Goal: Task Accomplishment & Management: Complete application form

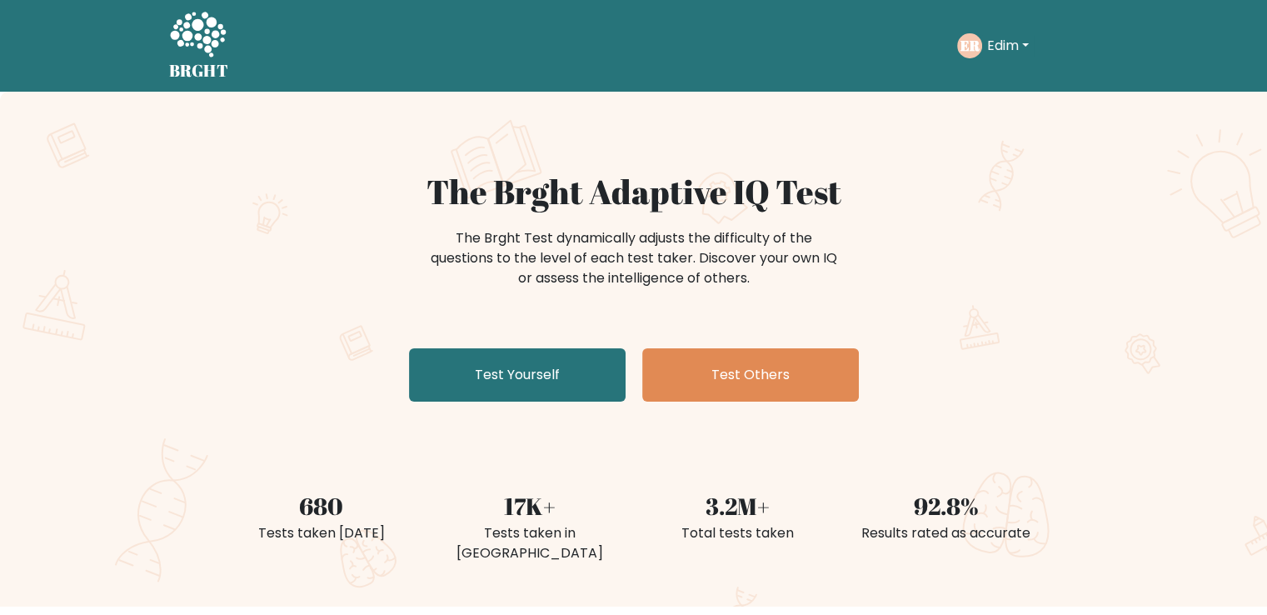
click at [1006, 51] on button "Edim" at bounding box center [1008, 46] width 52 height 22
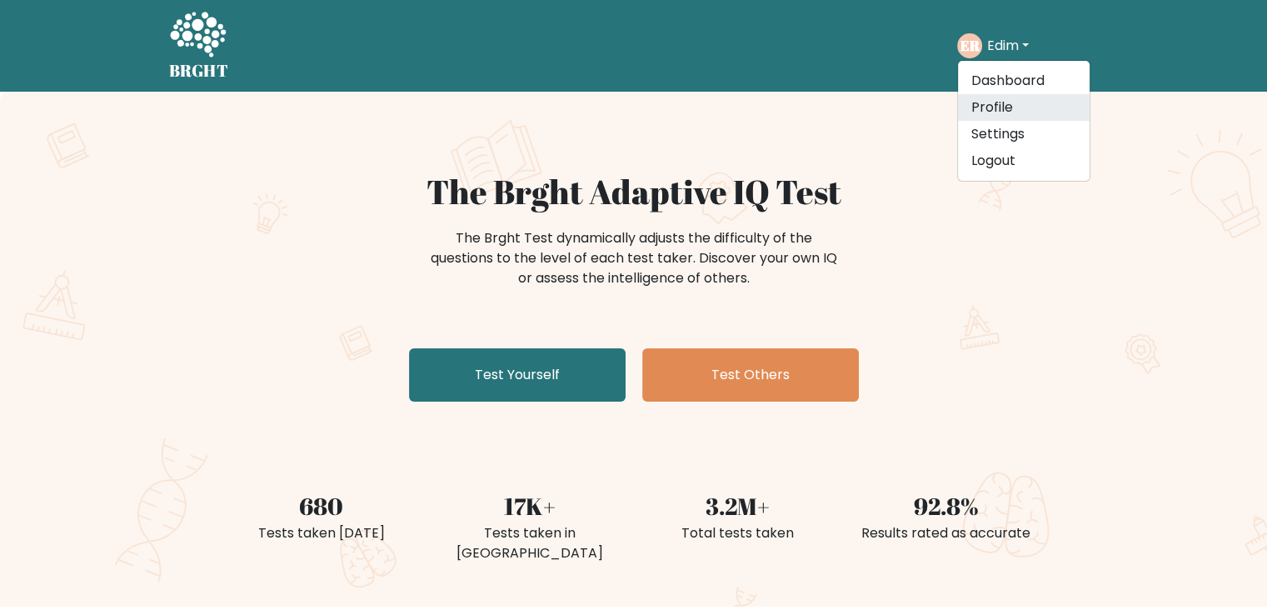
click at [999, 114] on link "Profile" at bounding box center [1024, 107] width 132 height 27
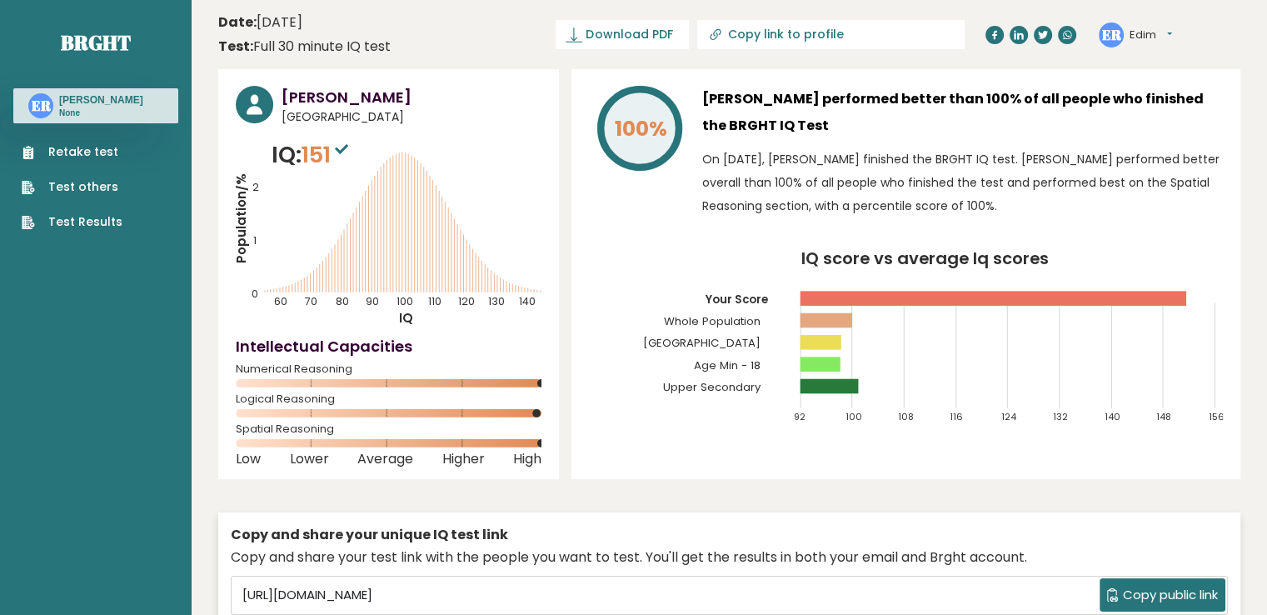
click at [107, 145] on link "Retake test" at bounding box center [72, 151] width 101 height 17
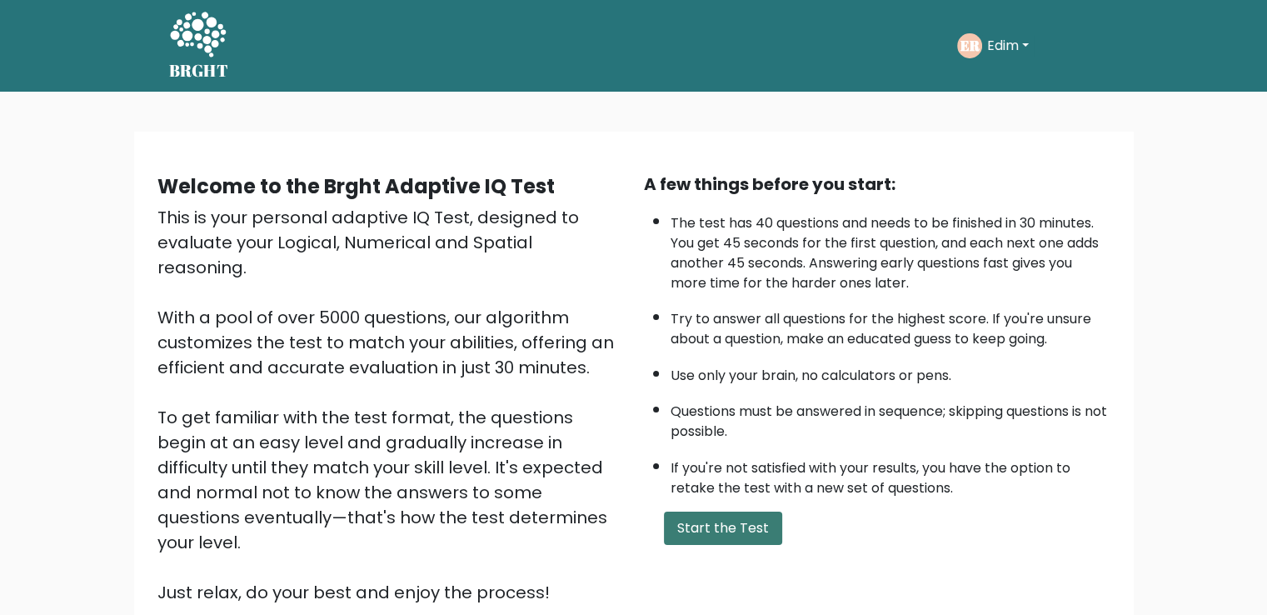
click at [743, 526] on button "Start the Test" at bounding box center [723, 527] width 118 height 33
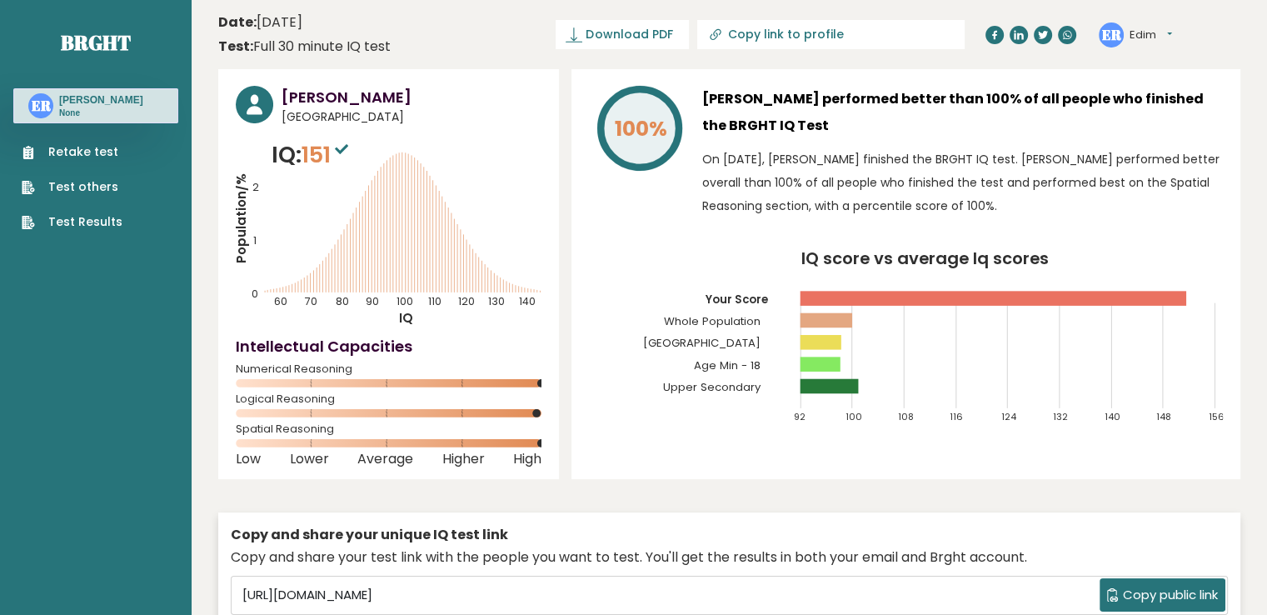
click at [86, 157] on link "Retake test" at bounding box center [72, 151] width 101 height 17
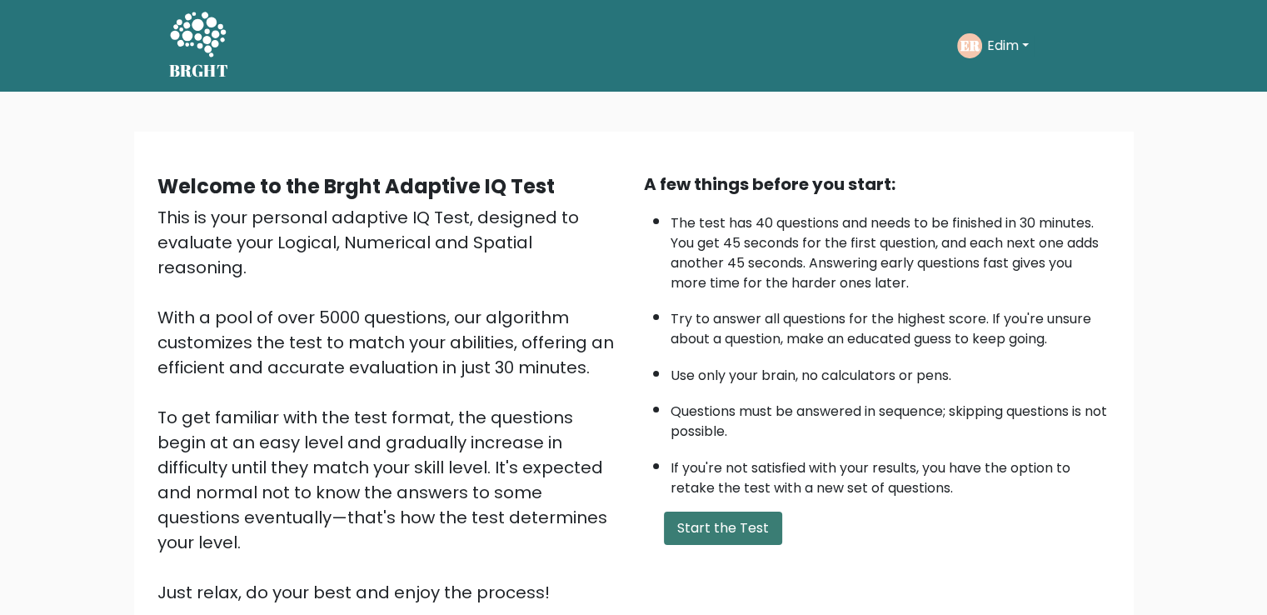
click at [716, 521] on button "Start the Test" at bounding box center [723, 527] width 118 height 33
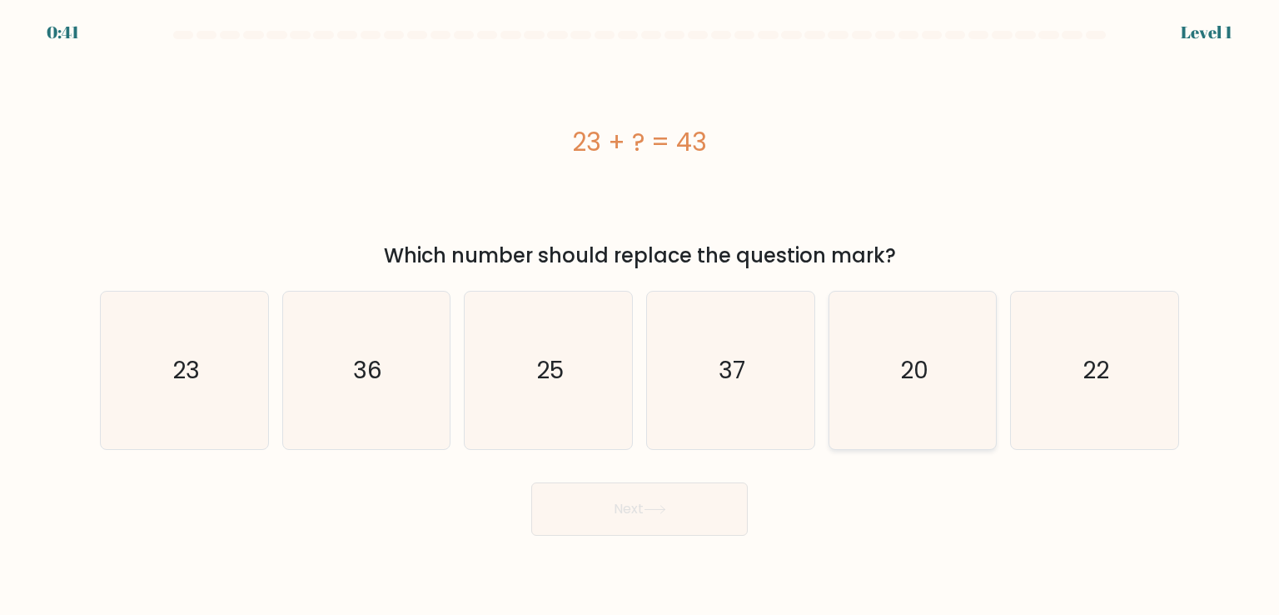
click at [890, 361] on icon "20" at bounding box center [913, 370] width 157 height 157
click at [641, 316] on input "e. 20" at bounding box center [640, 311] width 1 height 8
radio input "true"
click at [699, 483] on button "Next" at bounding box center [639, 508] width 217 height 53
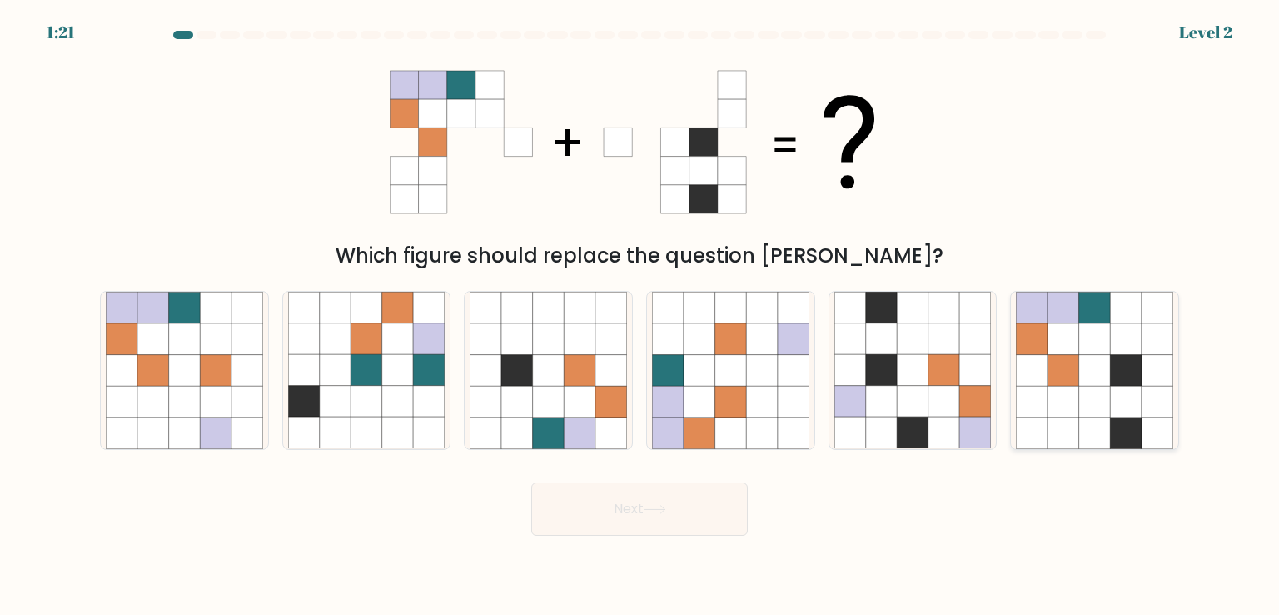
click at [1089, 375] on icon at bounding box center [1095, 371] width 32 height 32
click at [641, 316] on input "f." at bounding box center [640, 311] width 1 height 8
radio input "true"
click at [686, 500] on button "Next" at bounding box center [639, 508] width 217 height 53
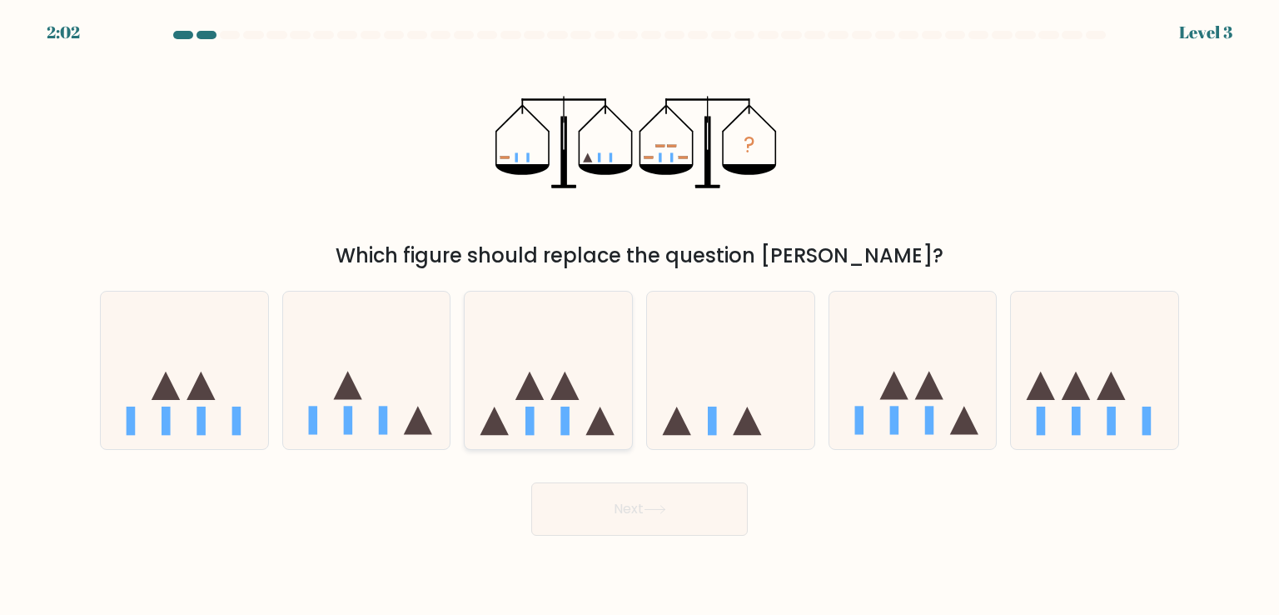
click at [540, 389] on icon at bounding box center [548, 370] width 167 height 138
click at [640, 316] on input "c." at bounding box center [640, 311] width 1 height 8
radio input "true"
click at [616, 501] on button "Next" at bounding box center [639, 508] width 217 height 53
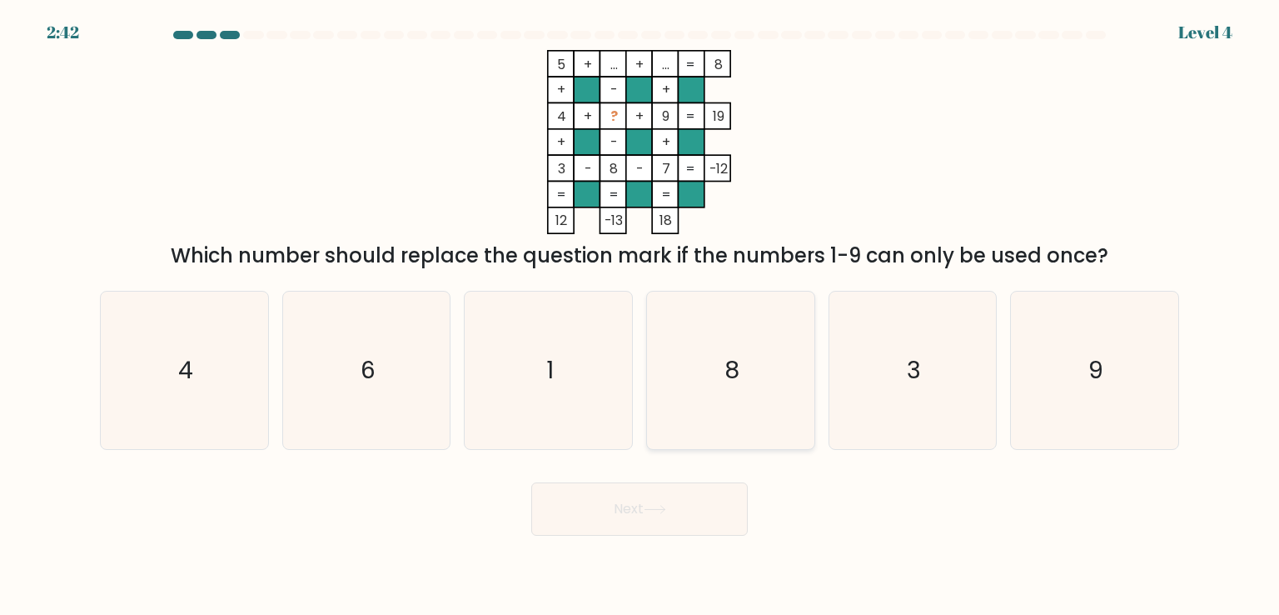
click at [709, 439] on icon "8" at bounding box center [730, 370] width 157 height 157
click at [641, 316] on input "d. 8" at bounding box center [640, 311] width 1 height 8
radio input "true"
click at [466, 401] on div "1" at bounding box center [548, 370] width 169 height 158
click at [640, 316] on input "c. 1" at bounding box center [640, 311] width 1 height 8
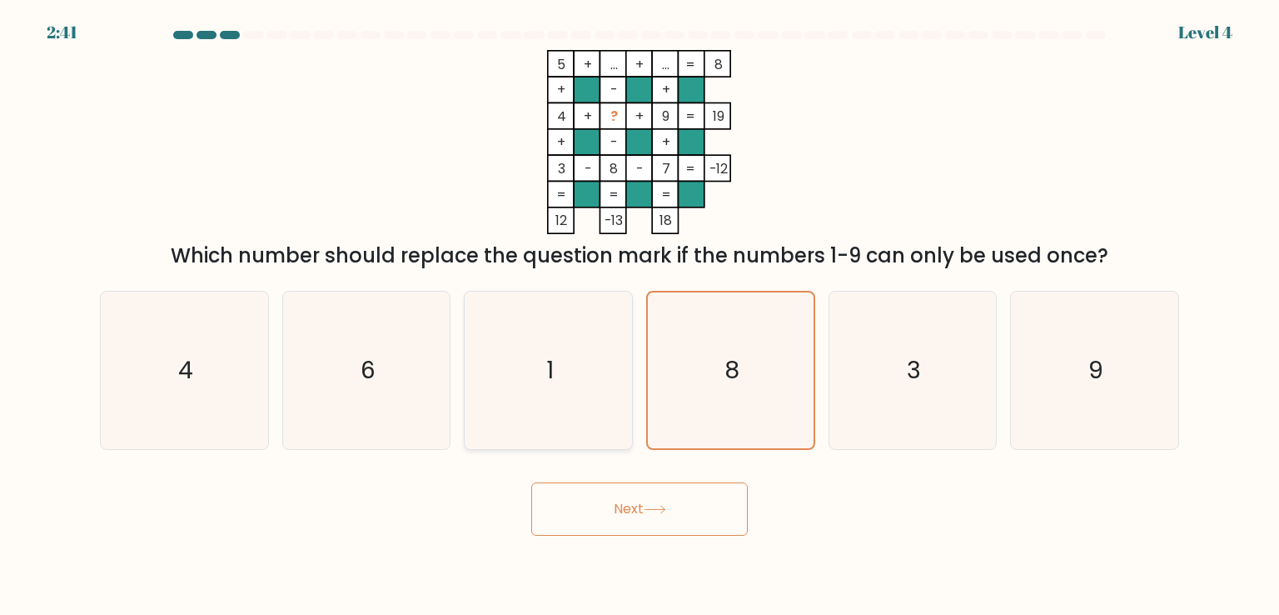
radio input "true"
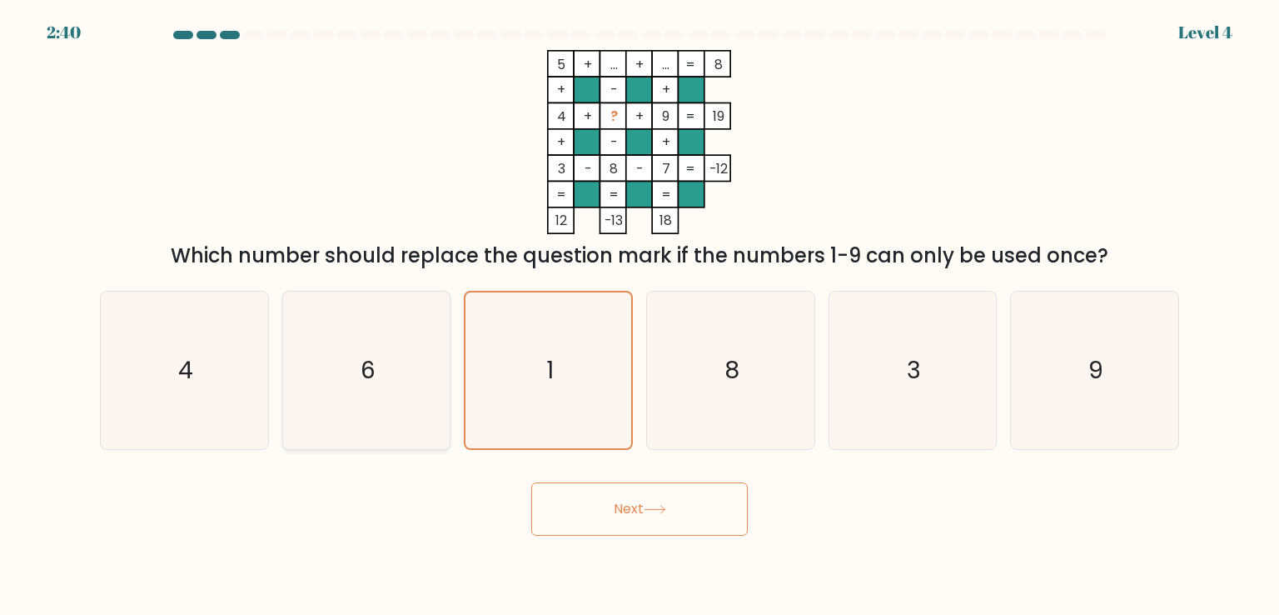
click at [409, 427] on icon "6" at bounding box center [366, 370] width 157 height 157
click at [640, 316] on input "b. 6" at bounding box center [640, 311] width 1 height 8
radio input "true"
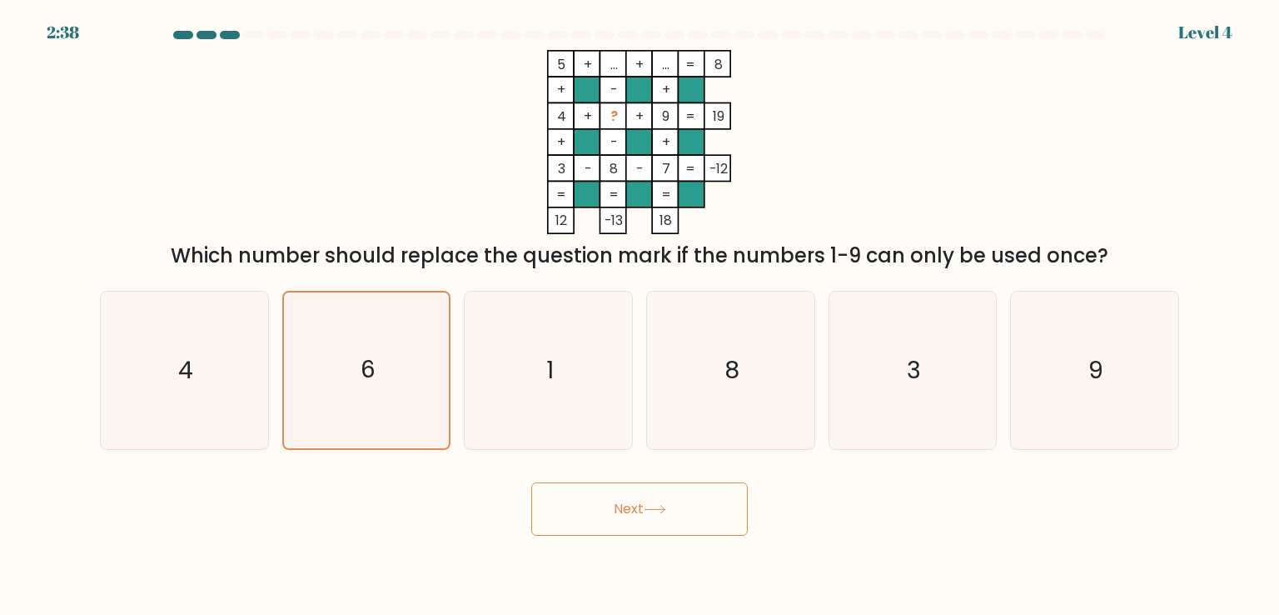
click at [640, 526] on button "Next" at bounding box center [639, 508] width 217 height 53
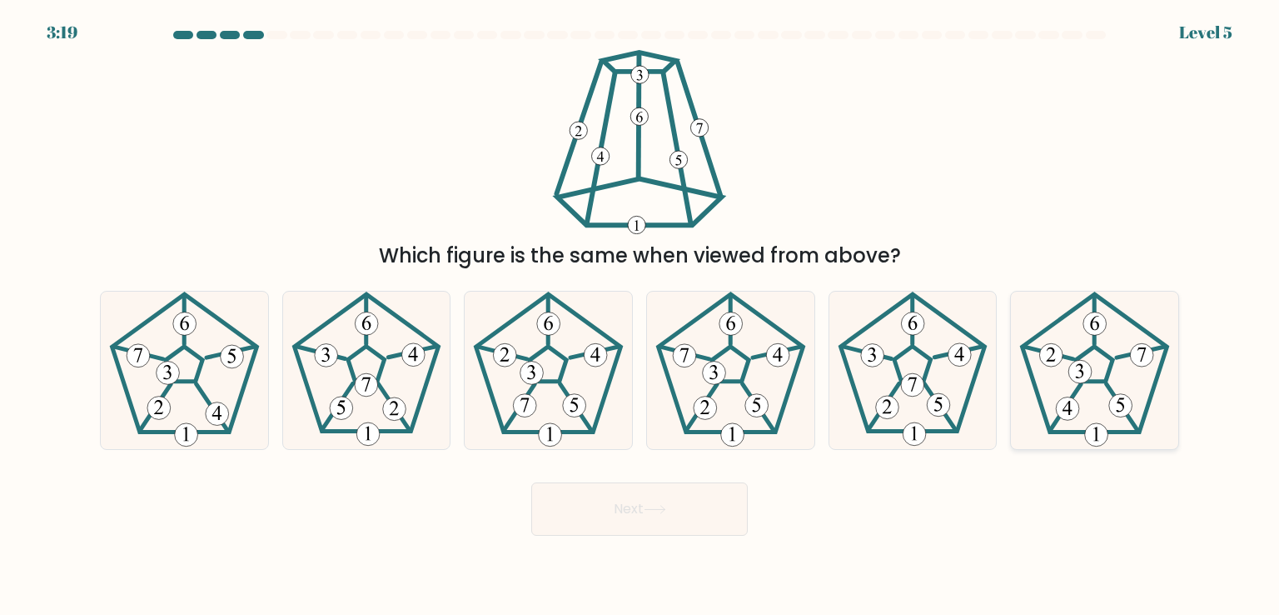
click at [1086, 312] on icon at bounding box center [1094, 370] width 157 height 157
click at [641, 312] on input "f." at bounding box center [640, 311] width 1 height 8
radio input "true"
click at [657, 491] on button "Next" at bounding box center [639, 508] width 217 height 53
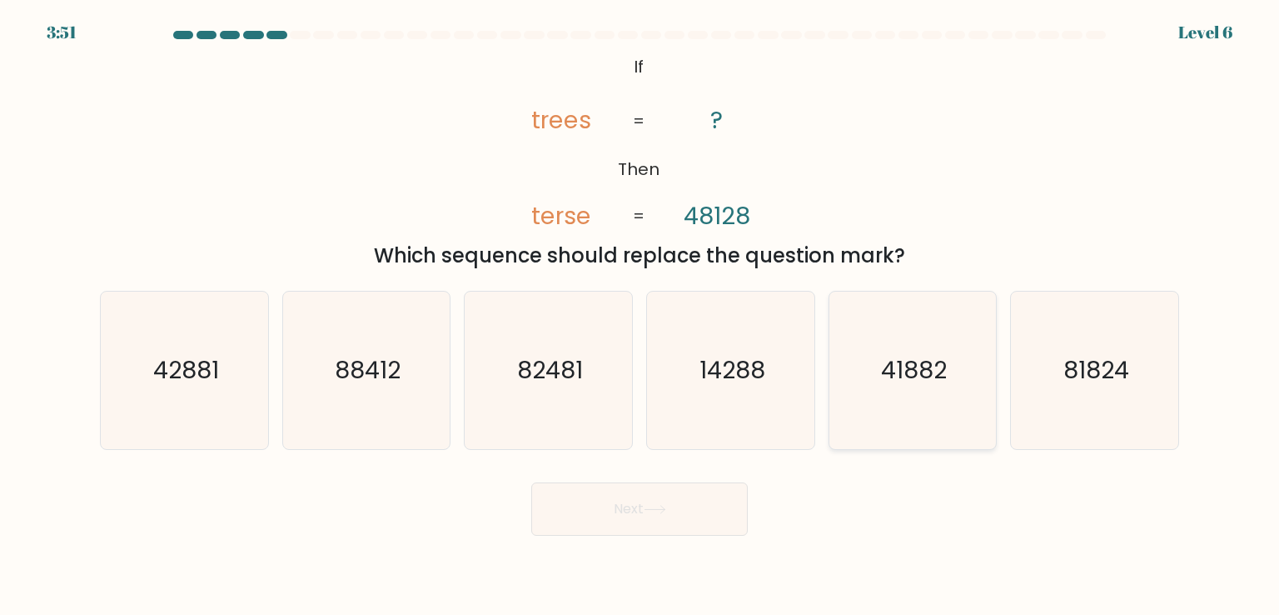
click at [912, 371] on text "41882" at bounding box center [914, 369] width 66 height 33
click at [641, 316] on input "e. 41882" at bounding box center [640, 311] width 1 height 8
radio input "true"
click at [631, 497] on button "Next" at bounding box center [639, 508] width 217 height 53
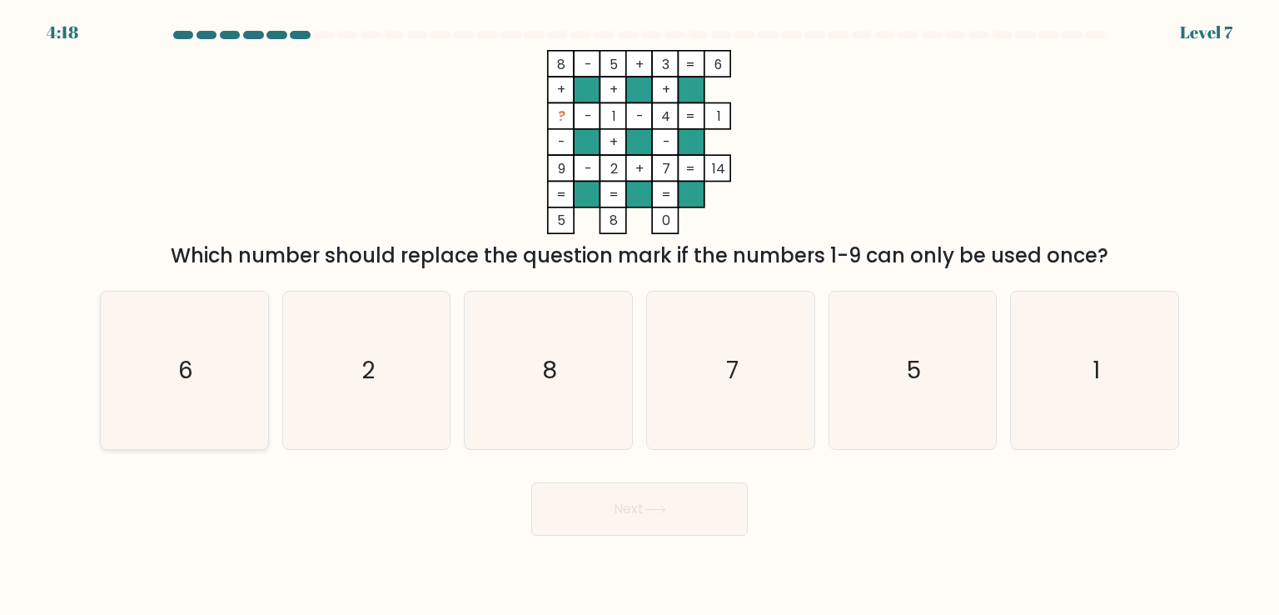
click at [161, 362] on icon "6" at bounding box center [184, 370] width 157 height 157
click at [640, 316] on input "a. 6" at bounding box center [640, 311] width 1 height 8
radio input "true"
click at [689, 508] on button "Next" at bounding box center [639, 508] width 217 height 53
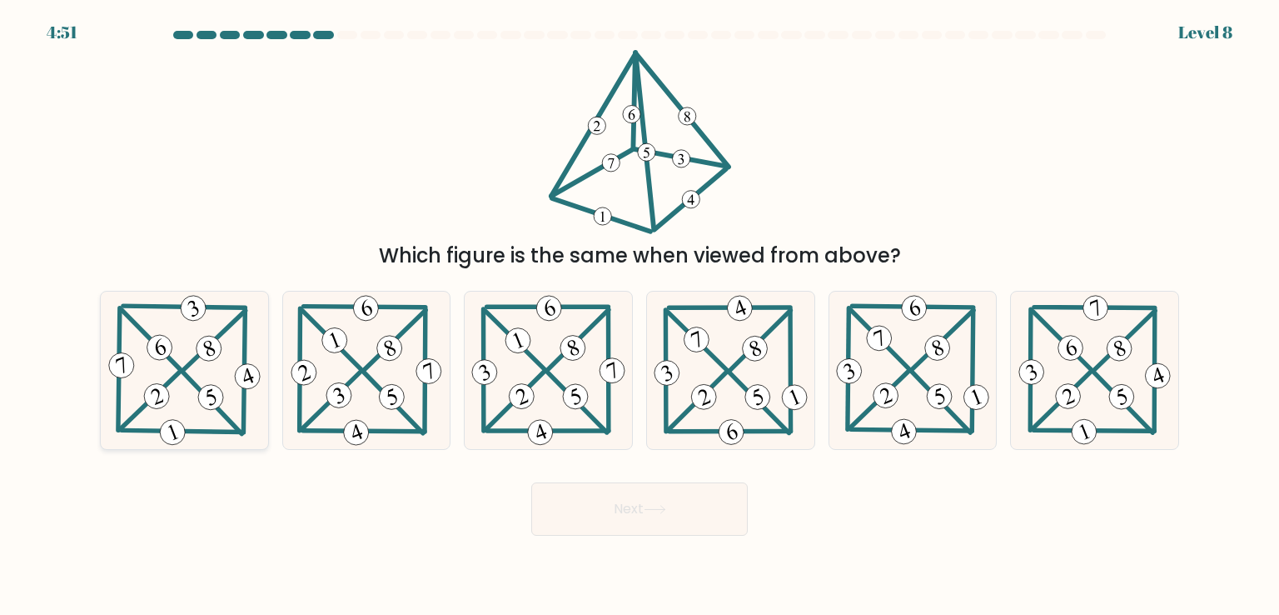
click at [202, 344] on 464 at bounding box center [208, 348] width 32 height 32
click at [640, 316] on input "a." at bounding box center [640, 311] width 1 height 8
radio input "true"
click at [645, 497] on button "Next" at bounding box center [639, 508] width 217 height 53
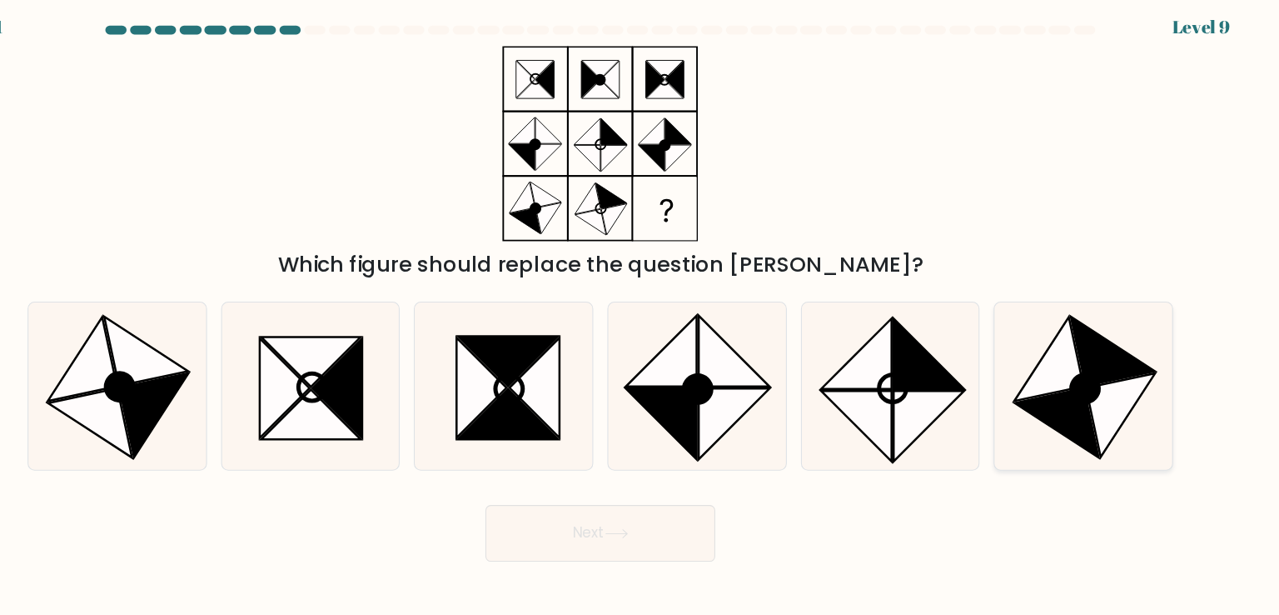
click at [1084, 384] on icon at bounding box center [1069, 404] width 79 height 65
click at [641, 316] on input "f." at bounding box center [640, 311] width 1 height 8
radio input "true"
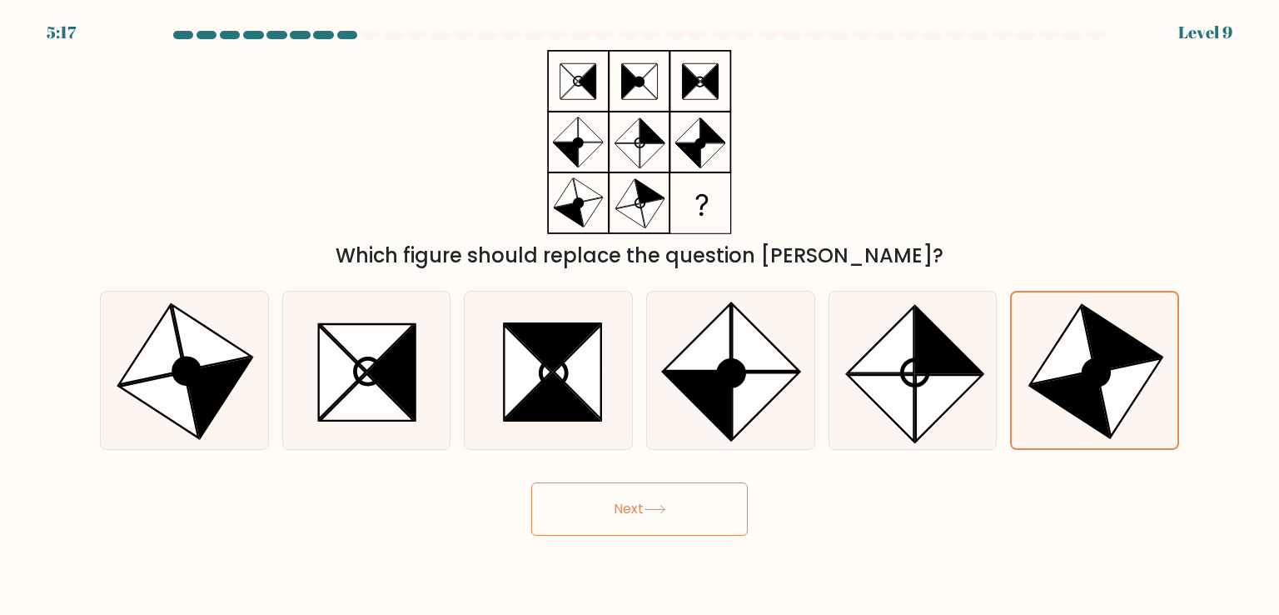
click at [645, 512] on button "Next" at bounding box center [639, 508] width 217 height 53
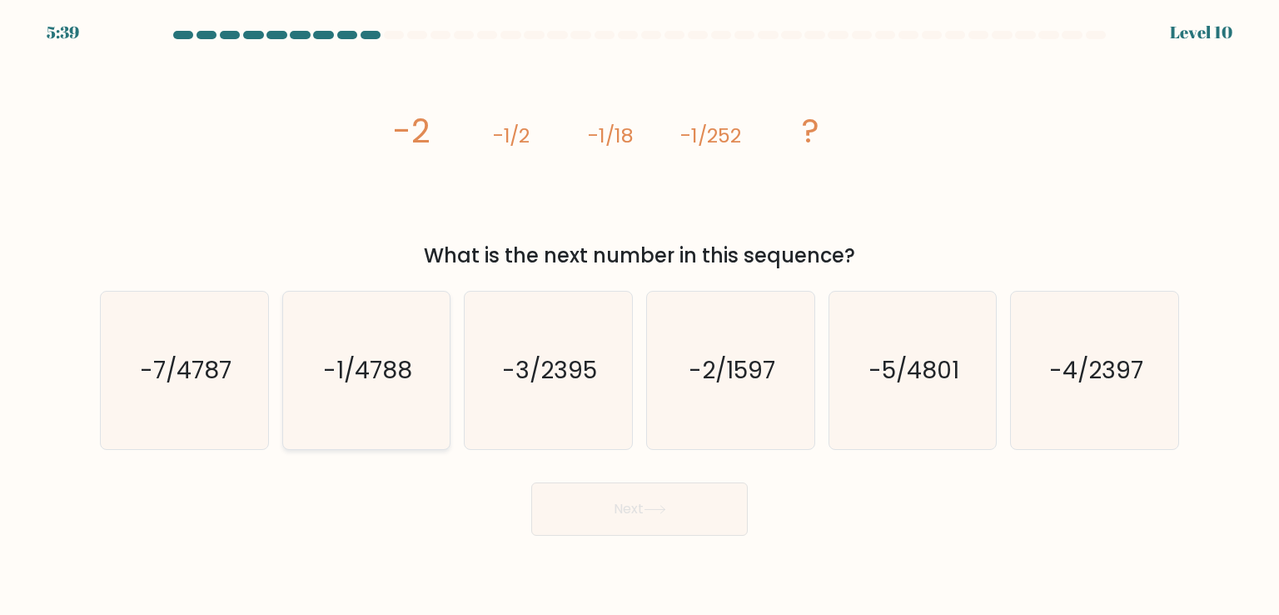
click at [372, 375] on text "-1/4788" at bounding box center [367, 369] width 89 height 33
click at [640, 316] on input "b. -1/4788" at bounding box center [640, 311] width 1 height 8
radio input "true"
click at [673, 501] on button "Next" at bounding box center [639, 508] width 217 height 53
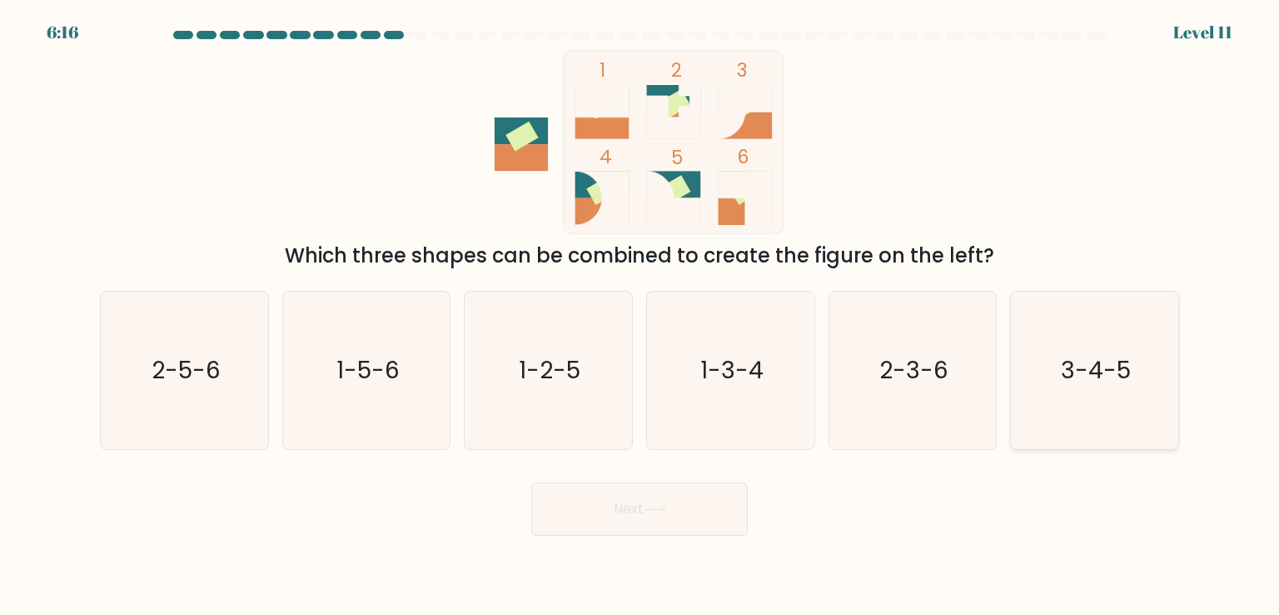
click at [1097, 394] on icon "3-4-5" at bounding box center [1094, 370] width 157 height 157
click at [641, 316] on input "f. 3-4-5" at bounding box center [640, 311] width 1 height 8
radio input "true"
click at [630, 501] on button "Next" at bounding box center [639, 508] width 217 height 53
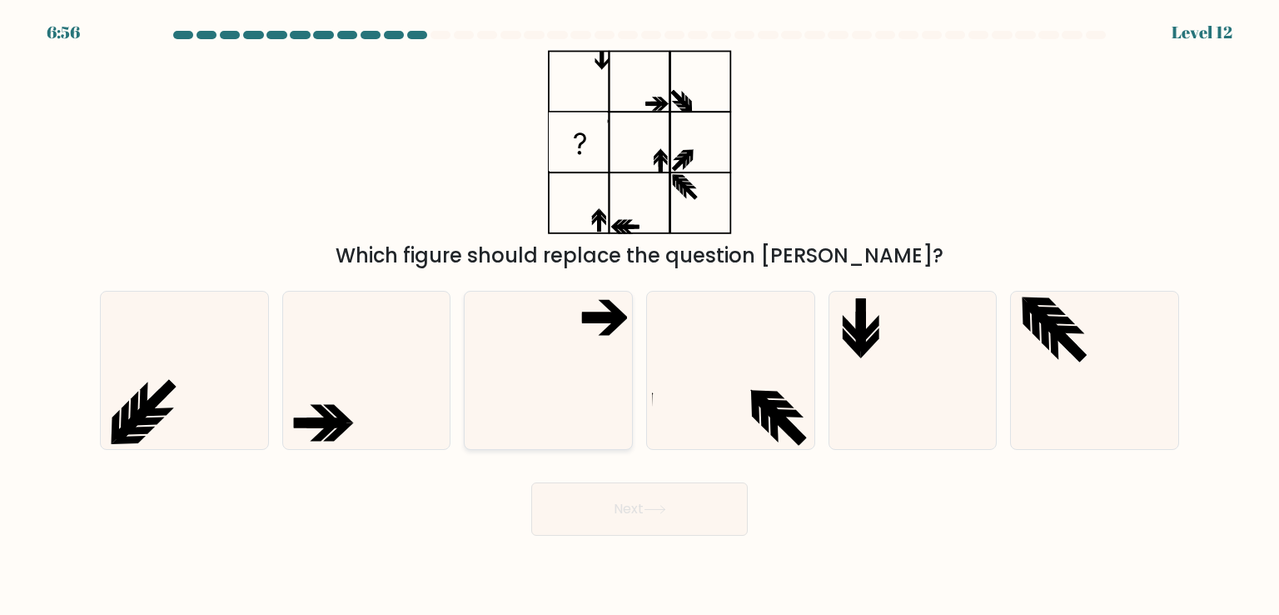
click at [615, 387] on icon at bounding box center [548, 370] width 157 height 157
click at [640, 316] on input "c." at bounding box center [640, 311] width 1 height 8
radio input "true"
click at [631, 531] on button "Next" at bounding box center [639, 508] width 217 height 53
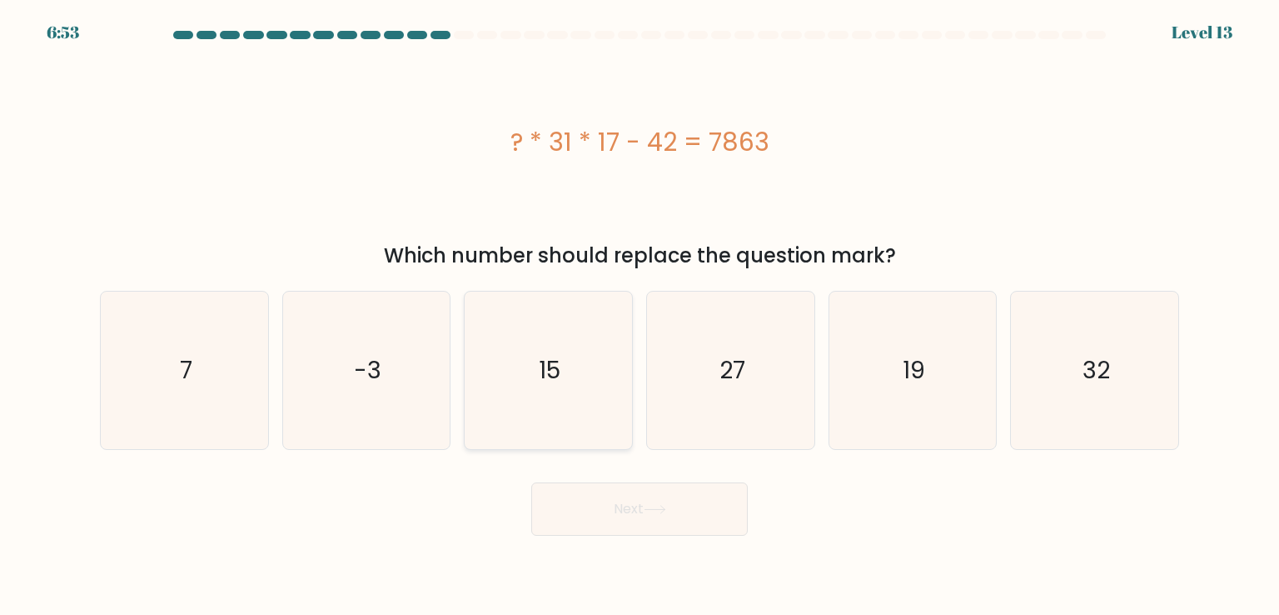
click at [571, 364] on icon "15" at bounding box center [548, 370] width 157 height 157
click at [640, 316] on input "c. 15" at bounding box center [640, 311] width 1 height 8
radio input "true"
click at [620, 486] on button "Next" at bounding box center [639, 508] width 217 height 53
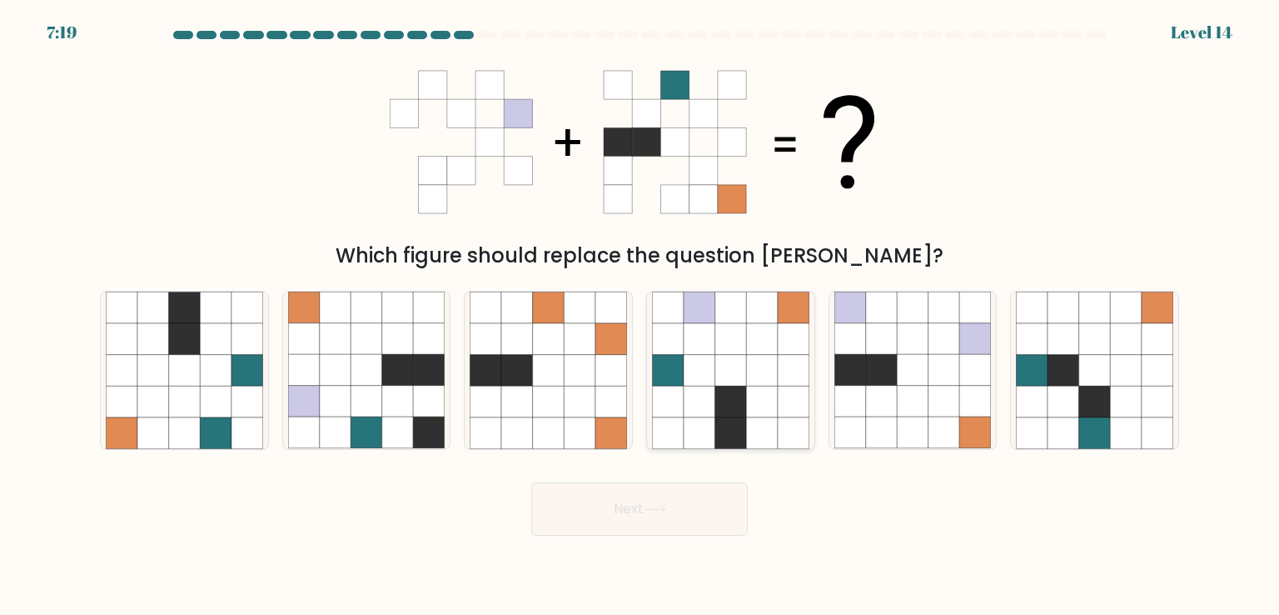
click at [778, 361] on icon at bounding box center [794, 371] width 32 height 32
click at [641, 316] on input "d." at bounding box center [640, 311] width 1 height 8
radio input "true"
click at [657, 492] on button "Next" at bounding box center [639, 508] width 217 height 53
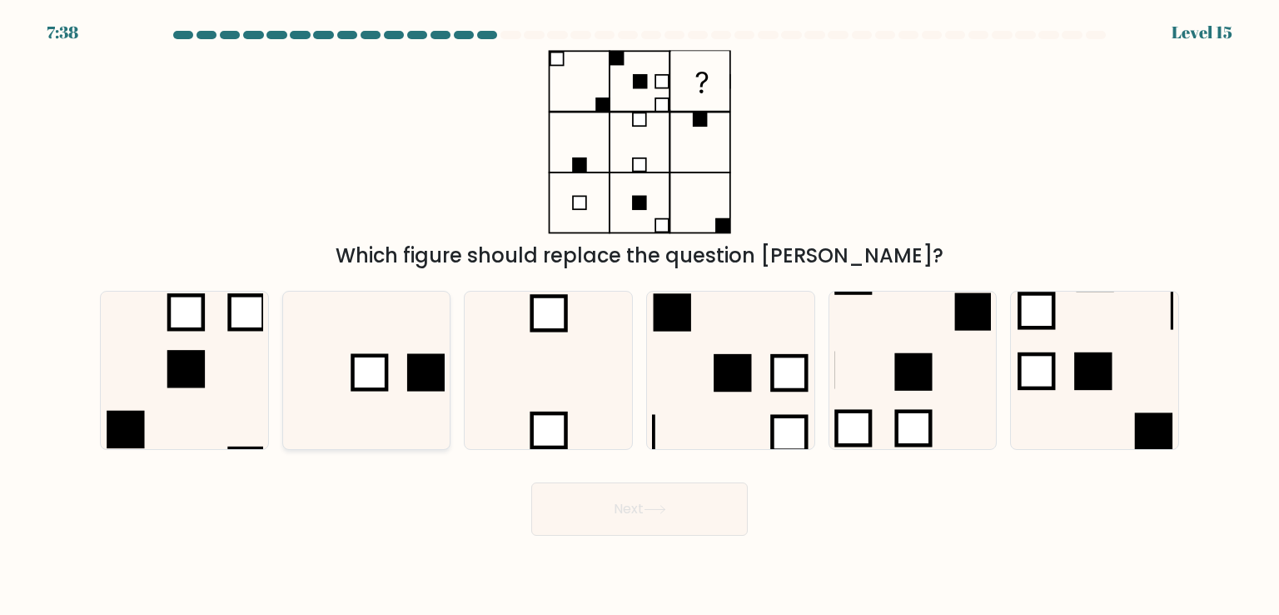
click at [369, 379] on rect at bounding box center [369, 373] width 34 height 34
click at [640, 316] on input "b." at bounding box center [640, 311] width 1 height 8
radio input "true"
click at [661, 489] on button "Next" at bounding box center [639, 508] width 217 height 53
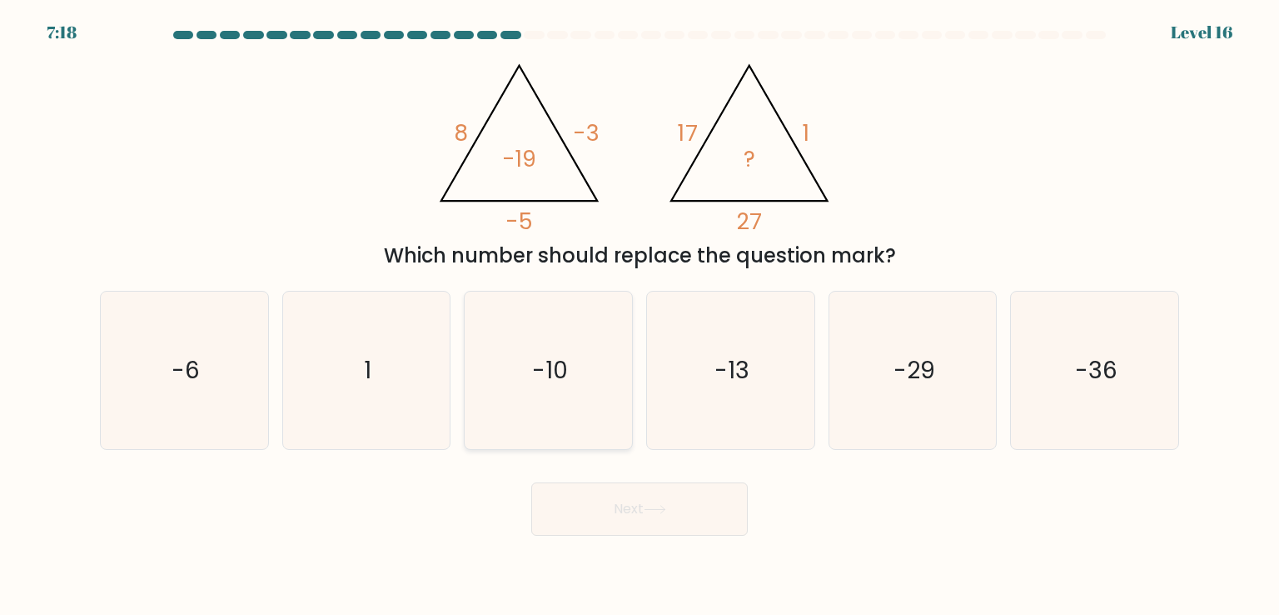
click at [604, 381] on icon "-10" at bounding box center [548, 370] width 157 height 157
click at [640, 316] on input "c. -10" at bounding box center [640, 311] width 1 height 8
radio input "true"
click at [642, 514] on button "Next" at bounding box center [639, 508] width 217 height 53
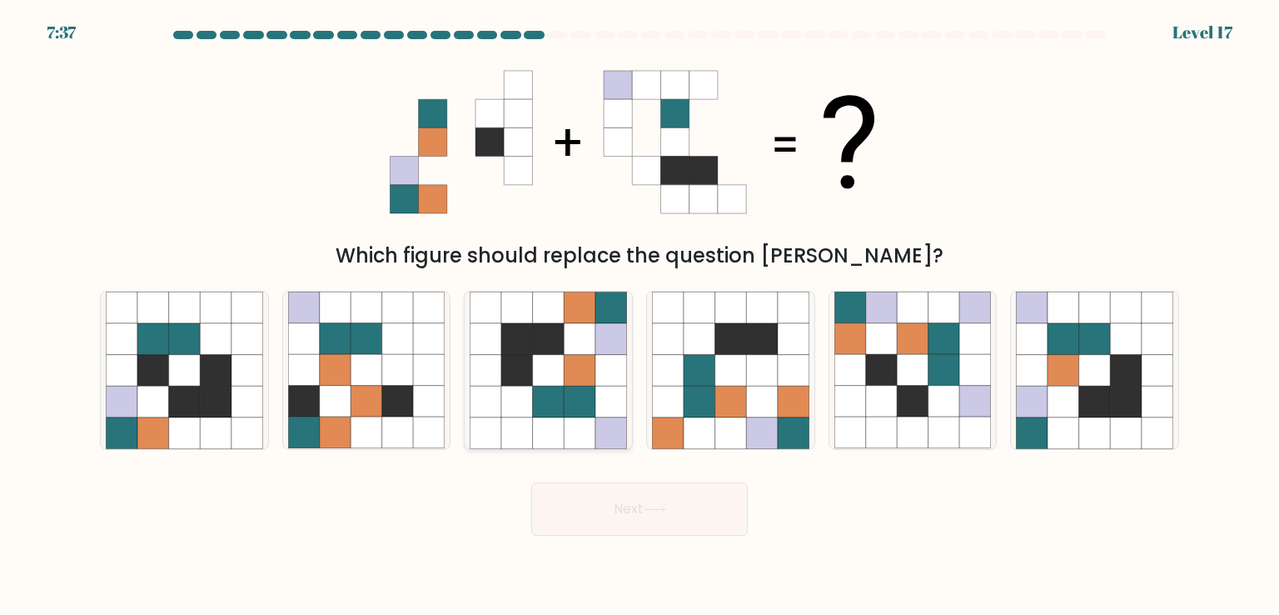
click at [556, 387] on icon at bounding box center [549, 402] width 32 height 32
click at [640, 316] on input "c." at bounding box center [640, 311] width 1 height 8
radio input "true"
click at [621, 521] on button "Next" at bounding box center [639, 508] width 217 height 53
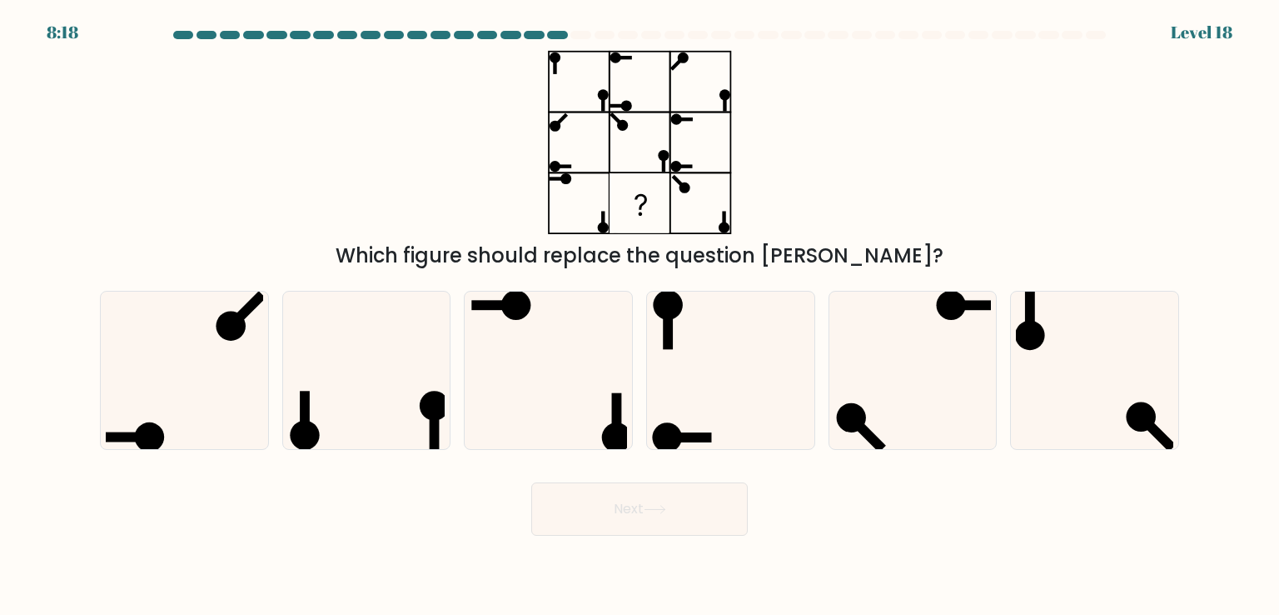
click at [567, 147] on icon at bounding box center [640, 142] width 208 height 184
click at [698, 353] on icon at bounding box center [730, 370] width 157 height 157
click at [641, 316] on input "d." at bounding box center [640, 311] width 1 height 8
radio input "true"
click at [666, 511] on icon at bounding box center [655, 509] width 22 height 9
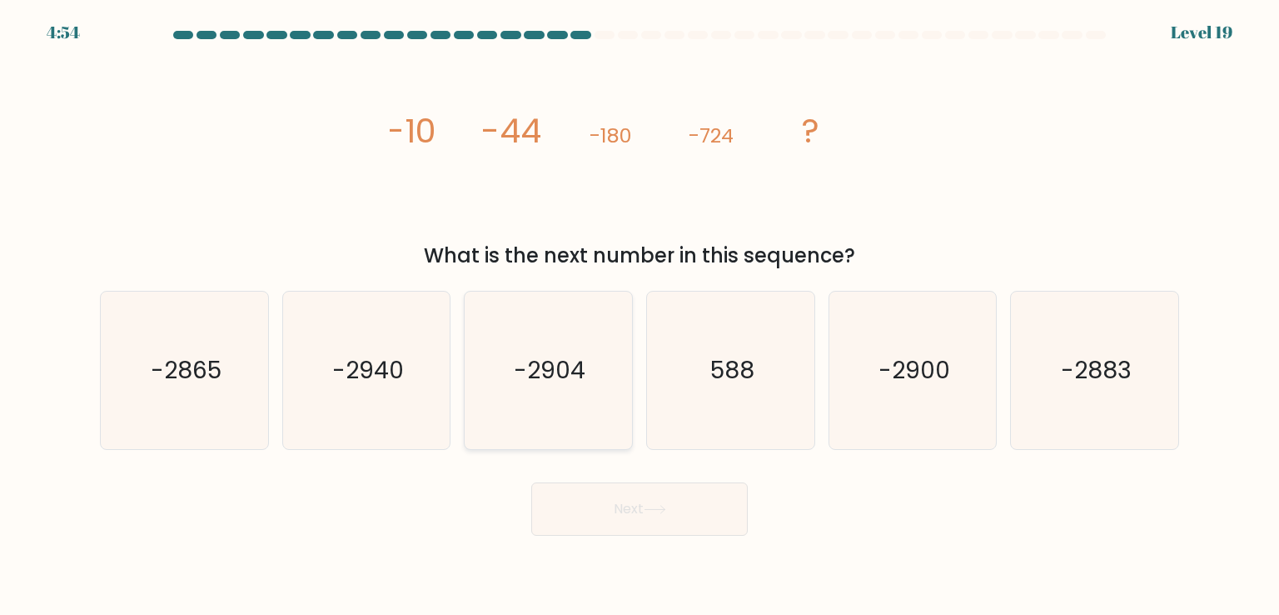
click at [590, 335] on icon "-2904" at bounding box center [548, 370] width 157 height 157
click at [640, 316] on input "c. -2904" at bounding box center [640, 311] width 1 height 8
radio input "true"
click at [696, 513] on button "Next" at bounding box center [639, 508] width 217 height 53
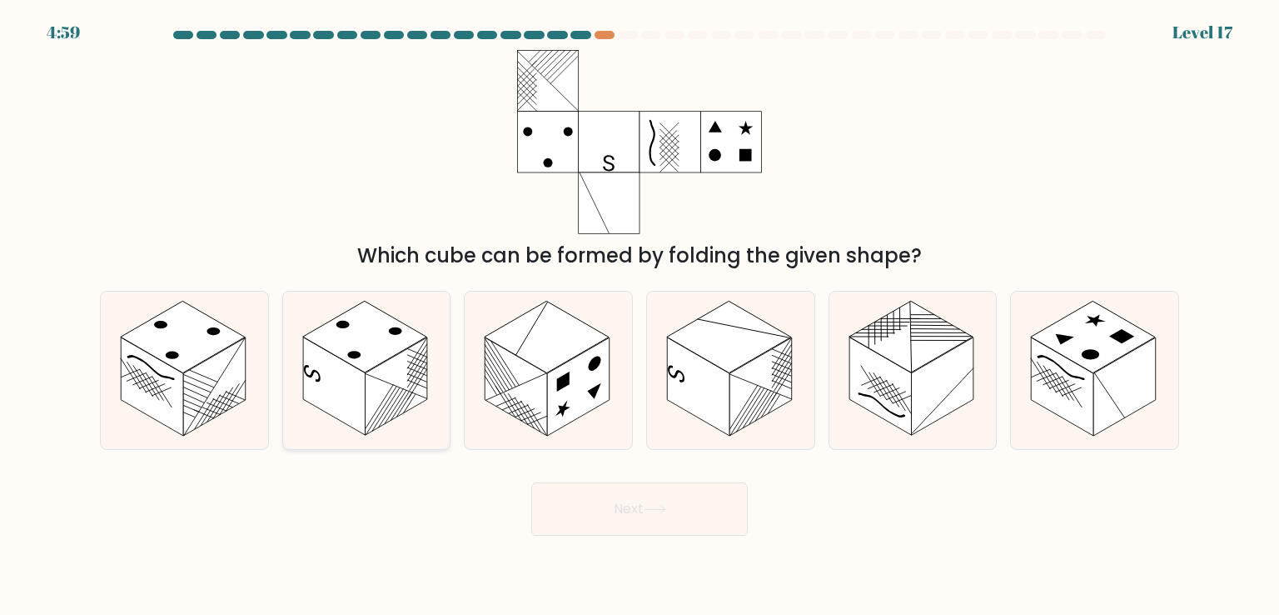
click at [397, 405] on rect at bounding box center [396, 386] width 62 height 98
click at [640, 316] on input "b." at bounding box center [640, 311] width 1 height 8
radio input "true"
click at [596, 498] on button "Next" at bounding box center [639, 508] width 217 height 53
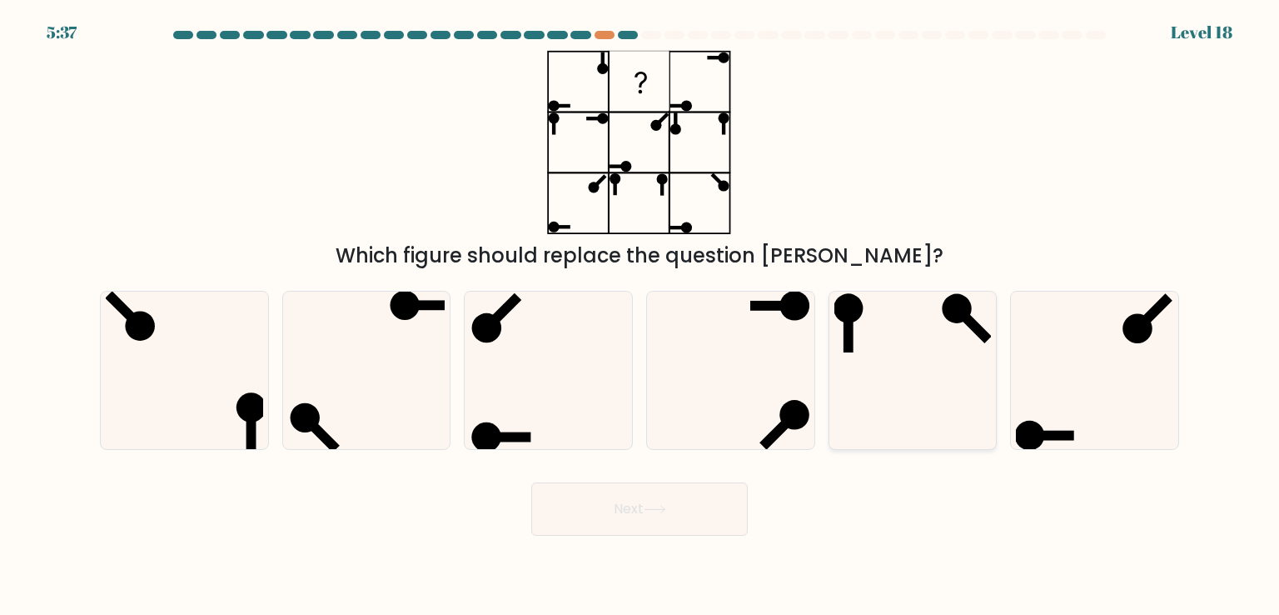
click at [858, 365] on icon at bounding box center [913, 370] width 157 height 157
click at [641, 316] on input "e." at bounding box center [640, 311] width 1 height 8
radio input "true"
click at [647, 497] on button "Next" at bounding box center [639, 508] width 217 height 53
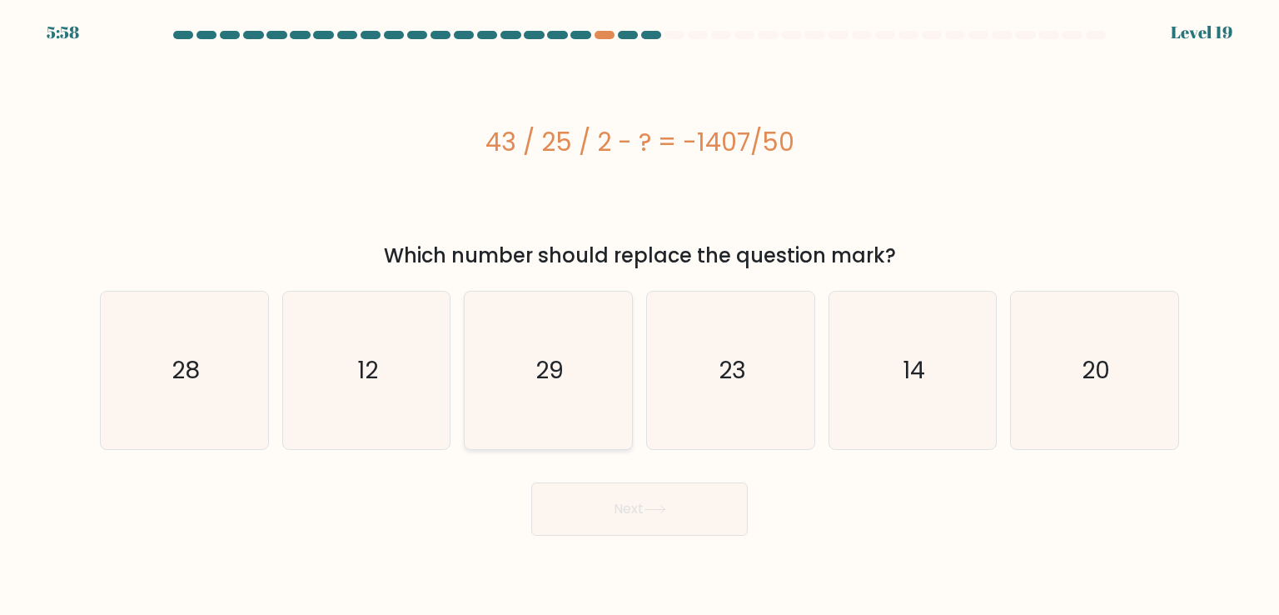
click at [558, 351] on icon "29" at bounding box center [548, 370] width 157 height 157
click at [640, 316] on input "c. 29" at bounding box center [640, 311] width 1 height 8
radio input "true"
click at [616, 491] on button "Next" at bounding box center [639, 508] width 217 height 53
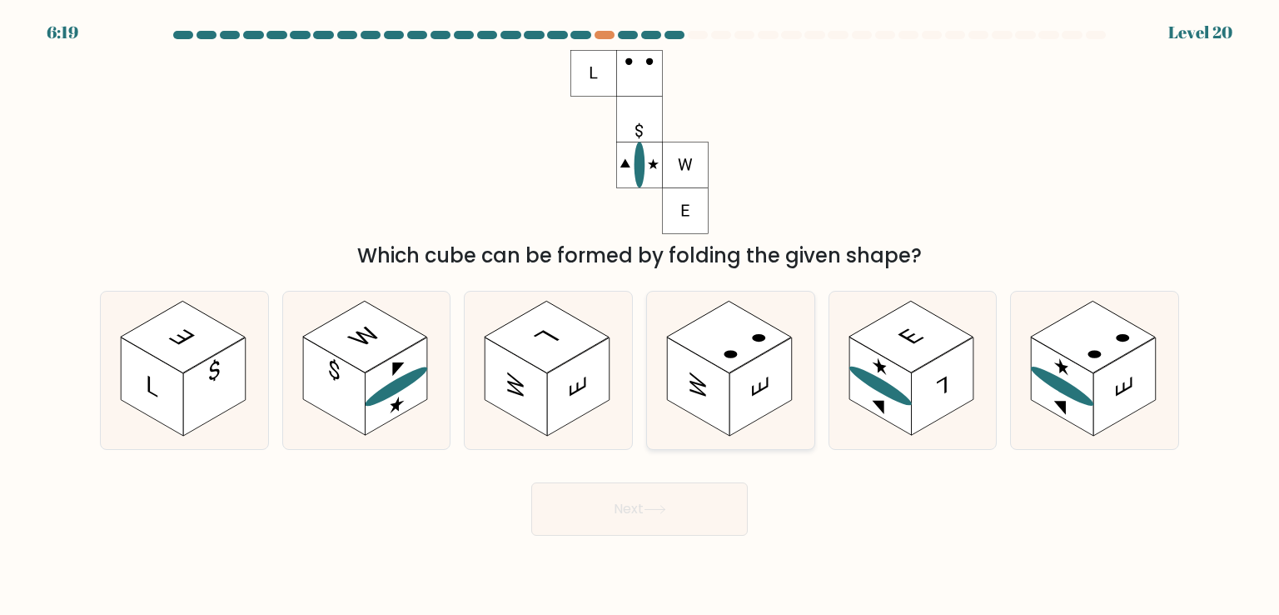
click at [760, 381] on rect at bounding box center [761, 386] width 62 height 98
click at [641, 316] on input "d." at bounding box center [640, 311] width 1 height 8
radio input "true"
click at [647, 497] on button "Next" at bounding box center [639, 508] width 217 height 53
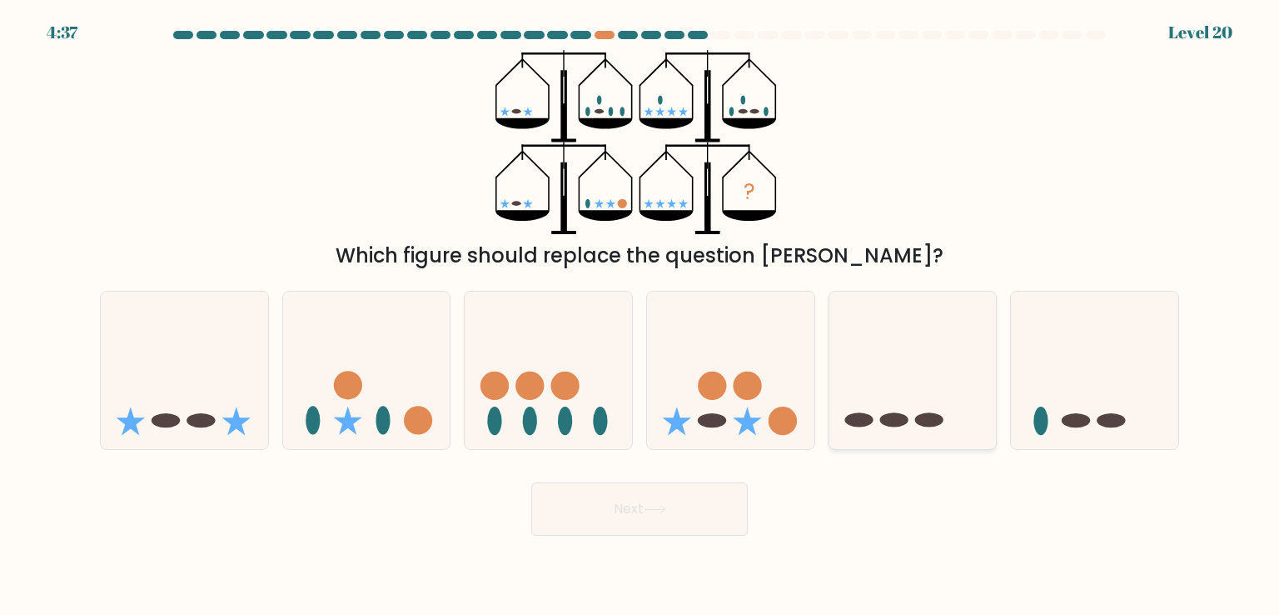
click at [940, 391] on icon at bounding box center [913, 370] width 167 height 138
click at [641, 316] on input "e." at bounding box center [640, 311] width 1 height 8
radio input "true"
click at [640, 501] on button "Next" at bounding box center [639, 508] width 217 height 53
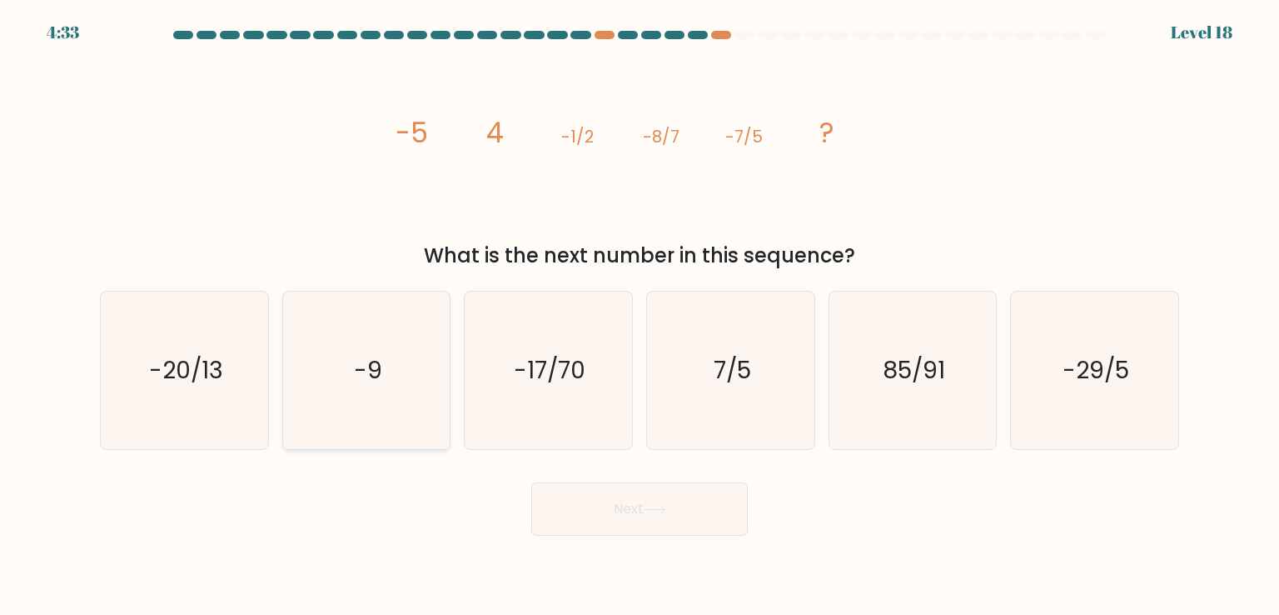
click at [396, 377] on icon "-9" at bounding box center [366, 370] width 157 height 157
click at [640, 316] on input "b. -9" at bounding box center [640, 311] width 1 height 8
radio input "true"
click at [621, 503] on button "Next" at bounding box center [639, 508] width 217 height 53
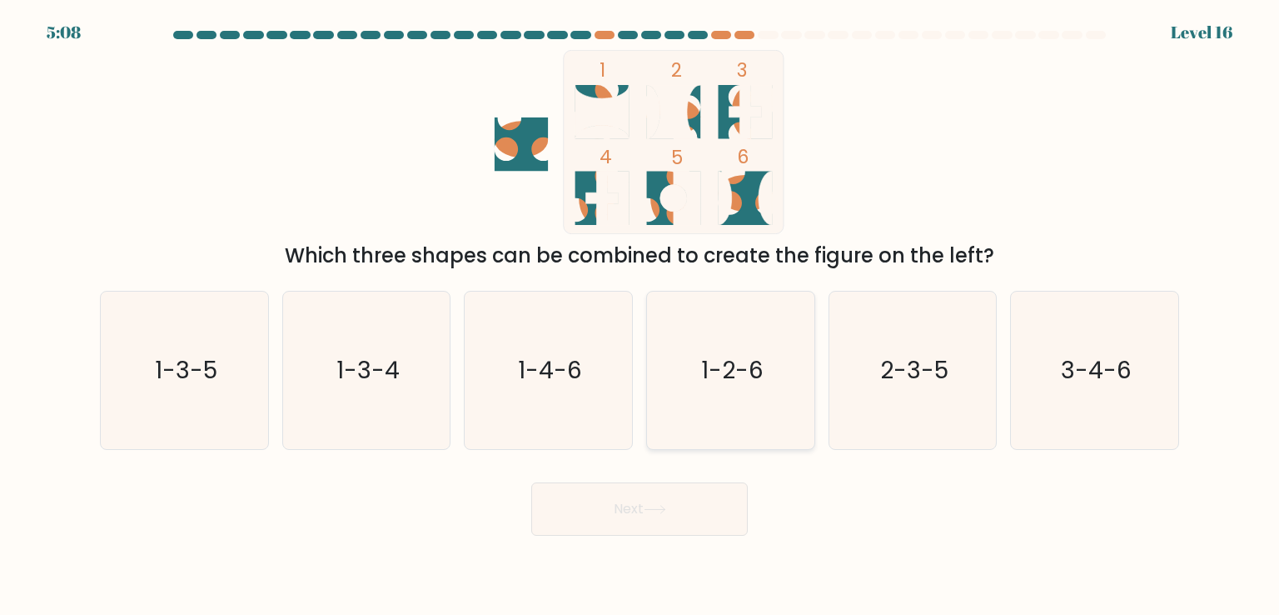
click at [708, 419] on icon "1-2-6" at bounding box center [730, 370] width 157 height 157
click at [641, 316] on input "d. 1-2-6" at bounding box center [640, 311] width 1 height 8
radio input "true"
click at [640, 517] on button "Next" at bounding box center [639, 508] width 217 height 53
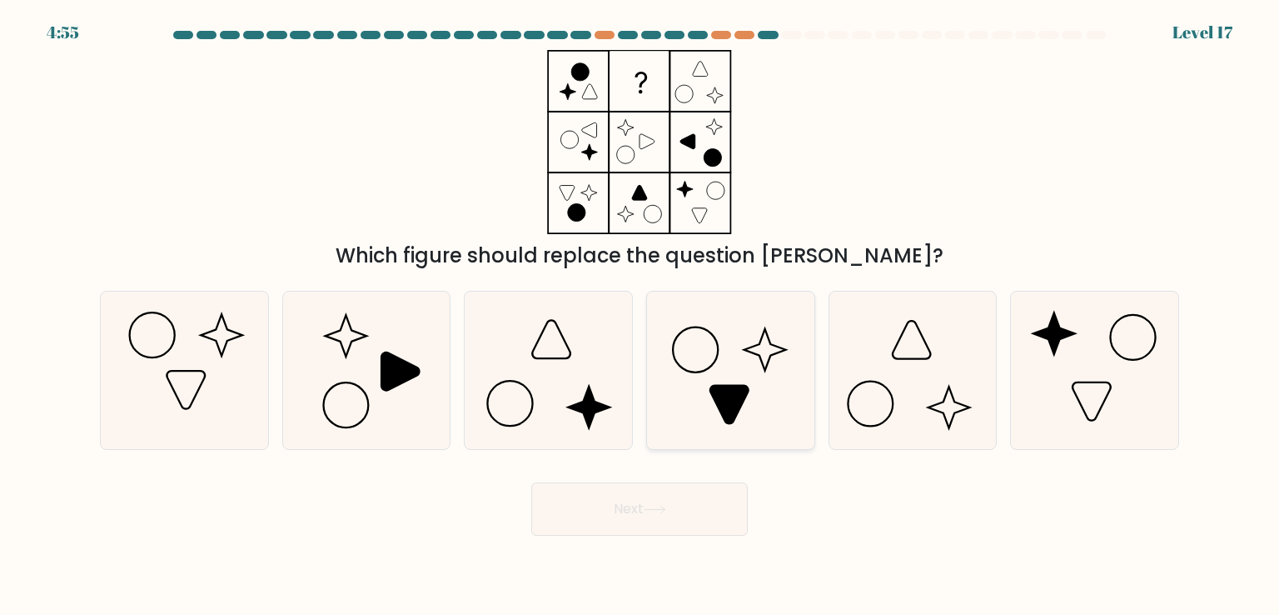
click at [740, 368] on icon at bounding box center [730, 370] width 157 height 157
click at [641, 316] on input "d." at bounding box center [640, 311] width 1 height 8
radio input "true"
click at [639, 506] on button "Next" at bounding box center [639, 508] width 217 height 53
click at [636, 513] on button "Next" at bounding box center [639, 508] width 217 height 53
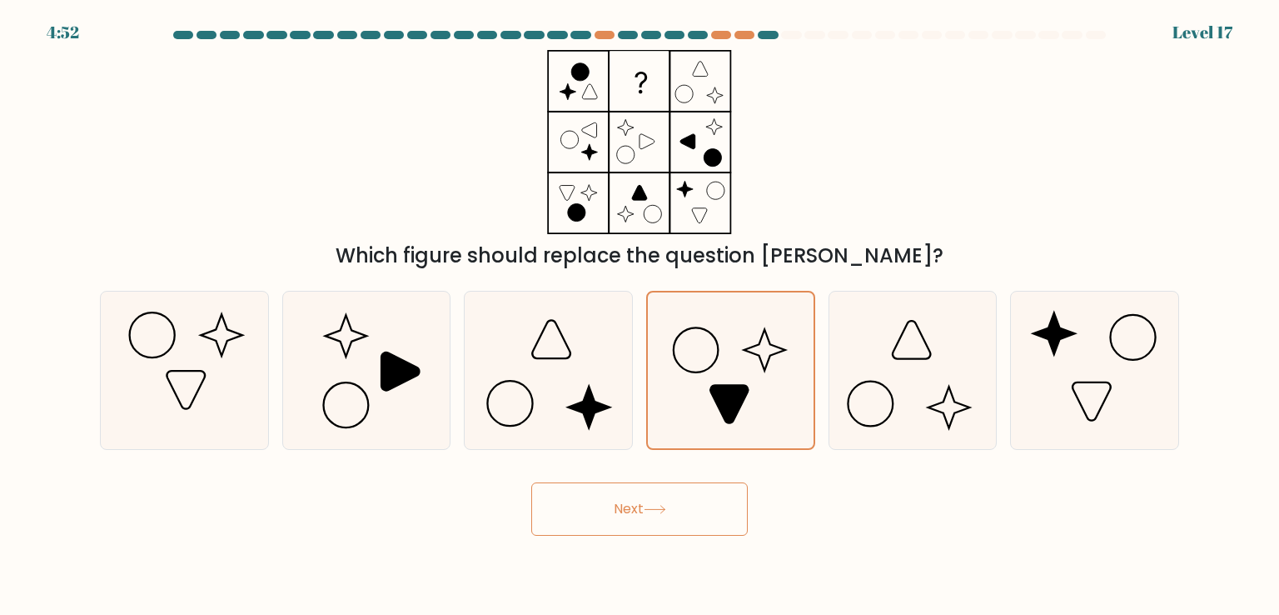
click at [636, 513] on button "Next" at bounding box center [639, 508] width 217 height 53
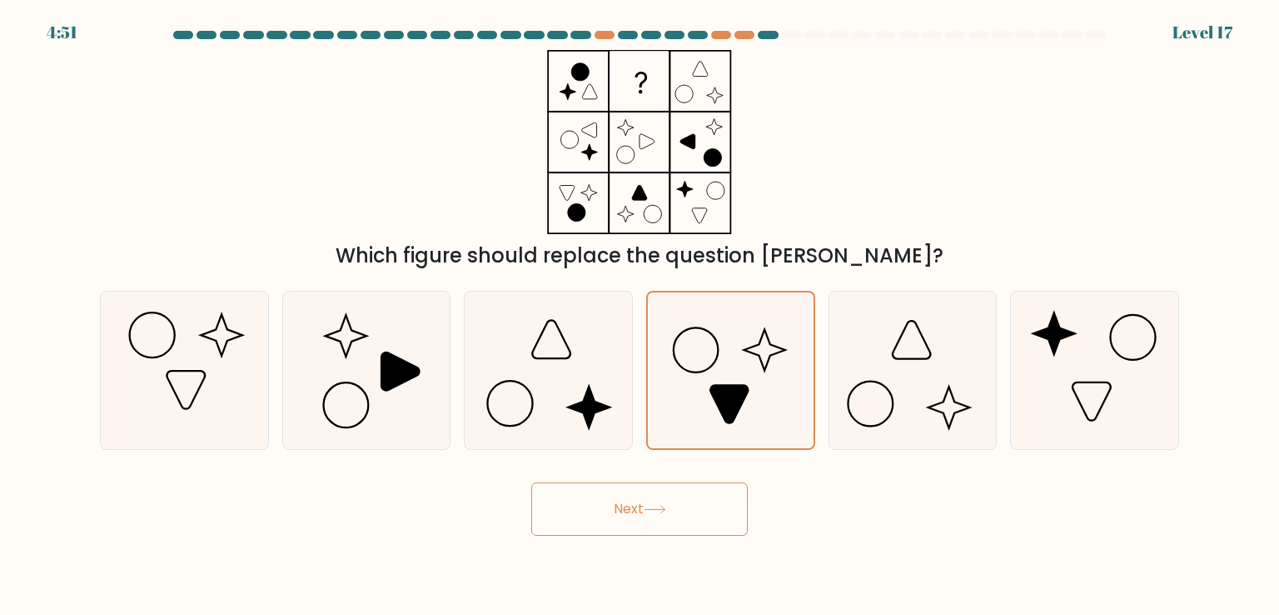
click at [636, 513] on button "Next" at bounding box center [639, 508] width 217 height 53
